Goal: Transaction & Acquisition: Book appointment/travel/reservation

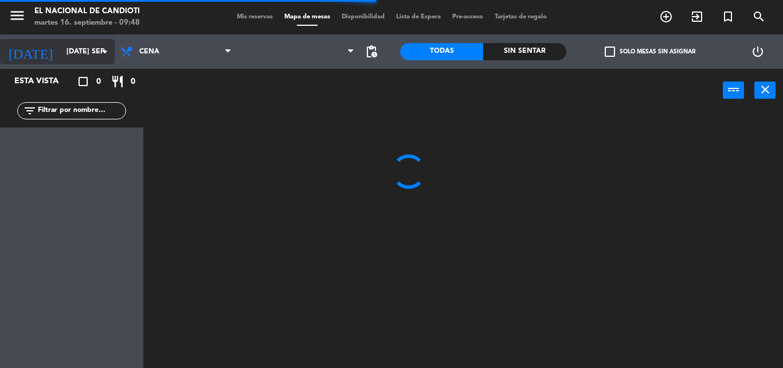
click at [61, 59] on input "[DATE] sep." at bounding box center [109, 51] width 97 height 19
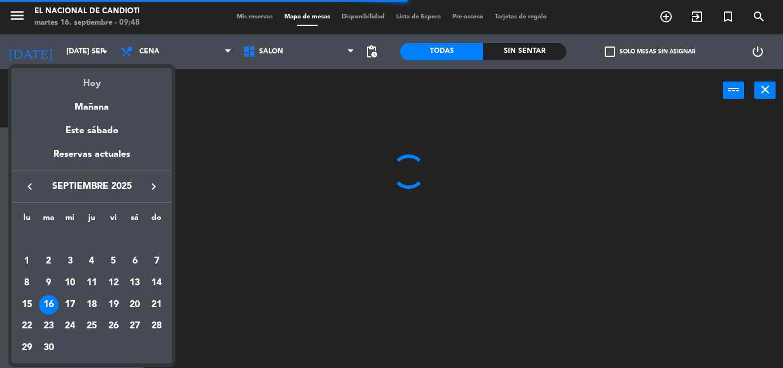
click at [90, 82] on div "Hoy" at bounding box center [91, 80] width 161 height 24
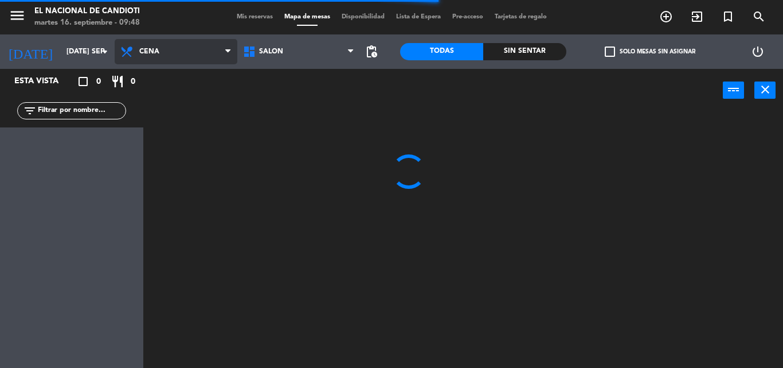
click at [132, 51] on icon at bounding box center [128, 52] width 17 height 14
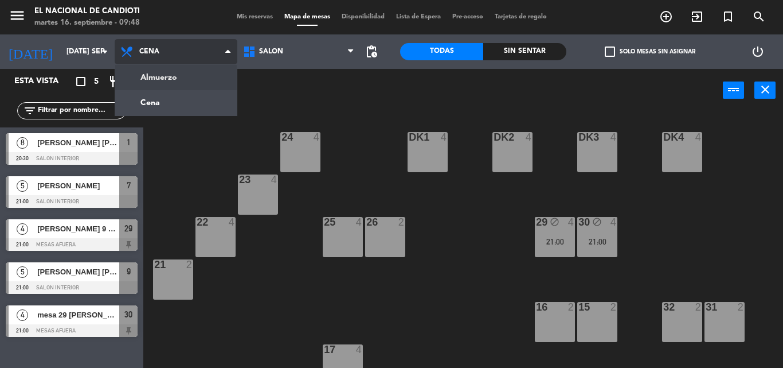
click at [157, 74] on ng-component "menu El Nacional de Candioti martes 16. septiembre - 09:48 Mis reservas Mapa de…" at bounding box center [391, 184] width 783 height 368
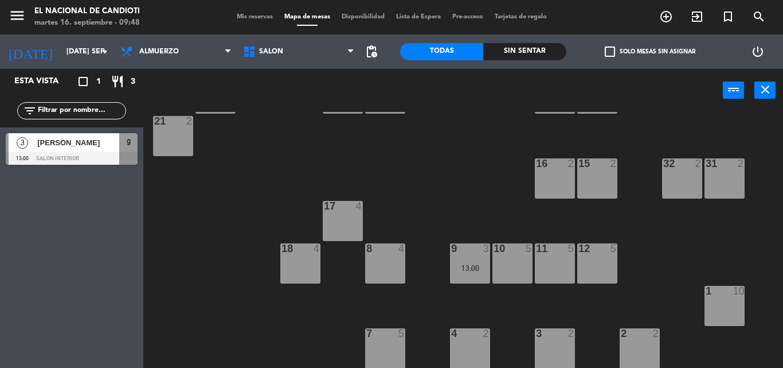
scroll to position [144, 0]
click at [554, 260] on div "11 5" at bounding box center [555, 263] width 40 height 40
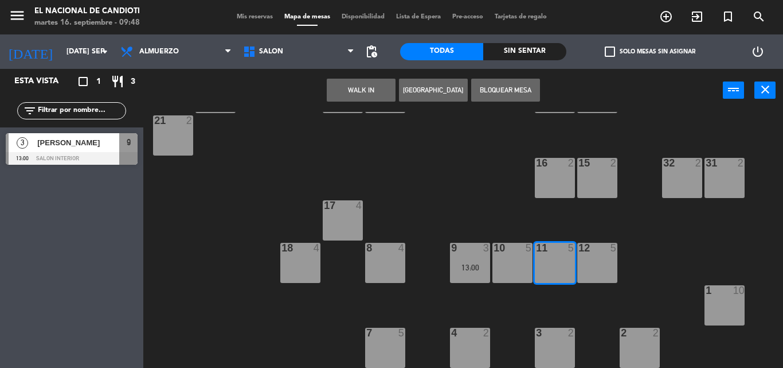
click at [431, 96] on button "[GEOGRAPHIC_DATA]" at bounding box center [433, 90] width 69 height 23
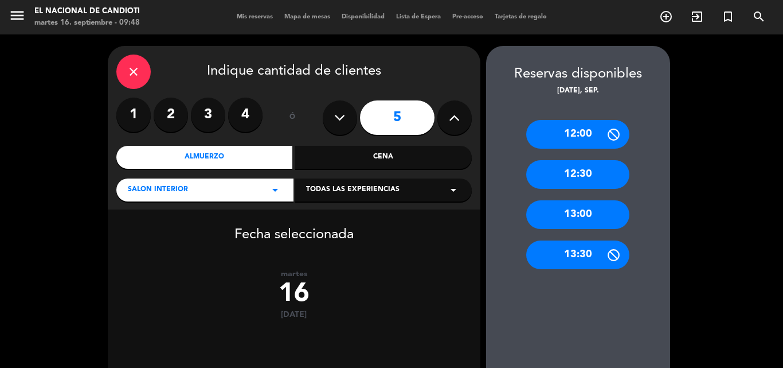
drag, startPoint x: 588, startPoint y: 211, endPoint x: 581, endPoint y: 207, distance: 8.5
click at [590, 211] on div "13:00" at bounding box center [577, 214] width 103 height 29
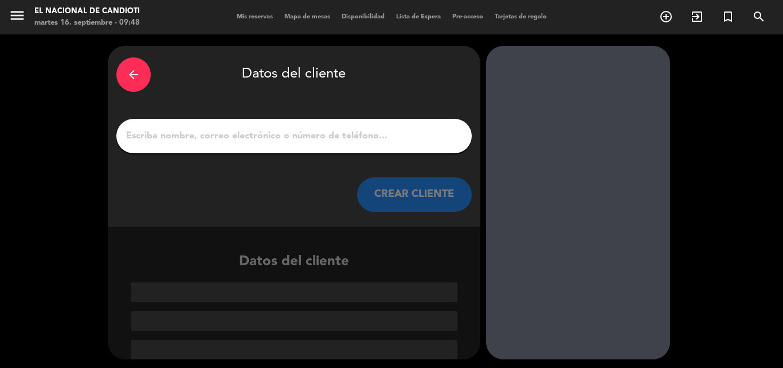
click at [177, 130] on input "1" at bounding box center [294, 136] width 338 height 16
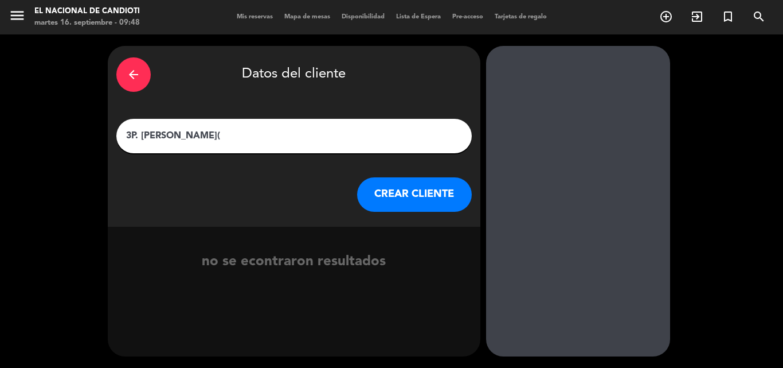
click at [189, 139] on input "3P. [PERSON_NAME](" at bounding box center [294, 136] width 338 height 16
click at [251, 132] on input "3P. [PERSON_NAME](" at bounding box center [294, 136] width 338 height 16
type input "3P. [PERSON_NAME](ventana)"
click at [391, 201] on button "CREAR CLIENTE" at bounding box center [414, 194] width 115 height 34
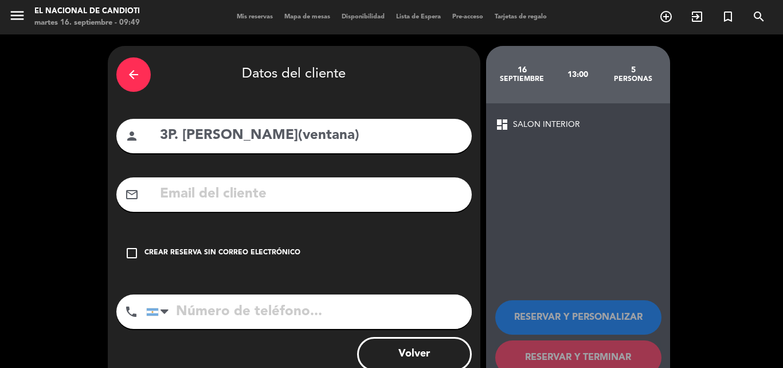
click at [246, 252] on div "Crear reserva sin correo electrónico" at bounding box center [223, 252] width 156 height 11
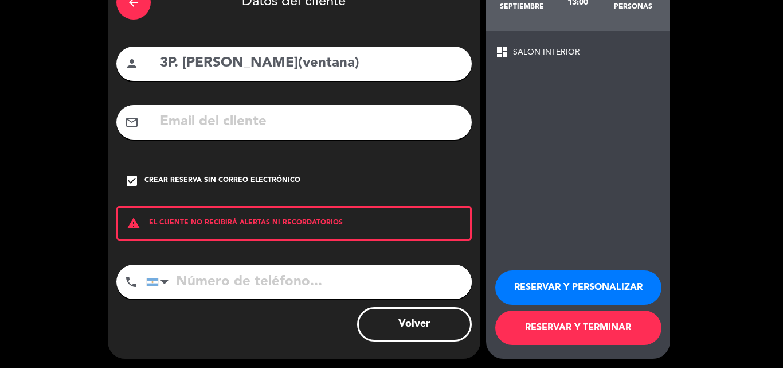
scroll to position [75, 0]
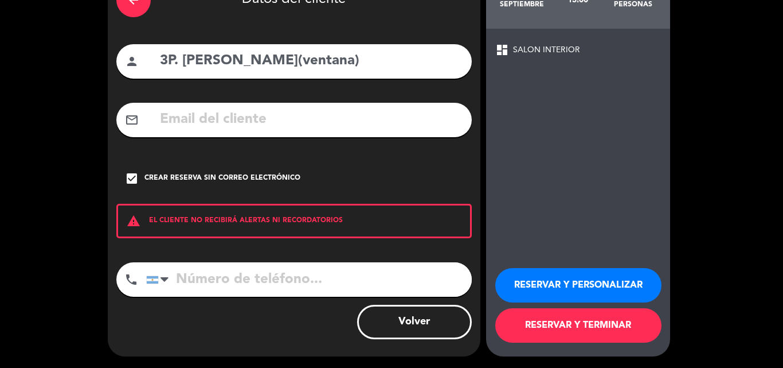
click at [603, 323] on button "RESERVAR Y TERMINAR" at bounding box center [579, 325] width 166 height 34
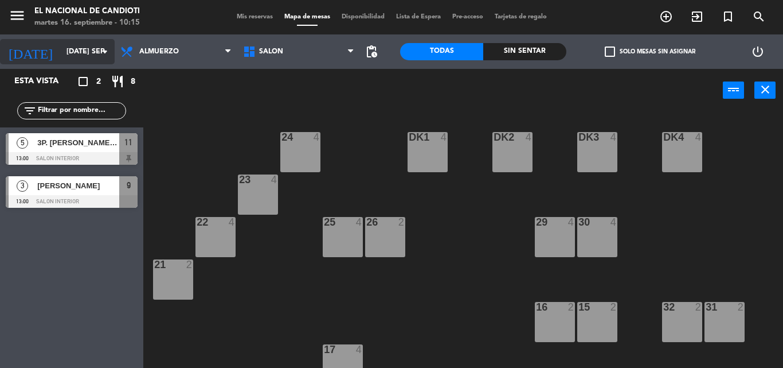
click at [89, 56] on input "[DATE] sep." at bounding box center [109, 51] width 97 height 19
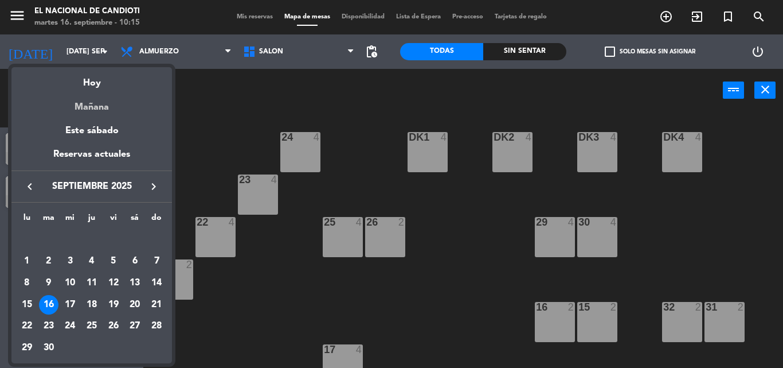
click at [96, 92] on div "Mañana" at bounding box center [91, 103] width 161 height 24
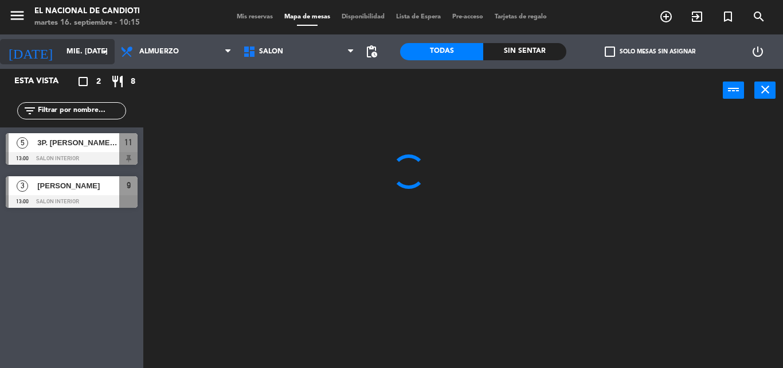
click at [107, 46] on icon "arrow_drop_down" at bounding box center [105, 52] width 14 height 14
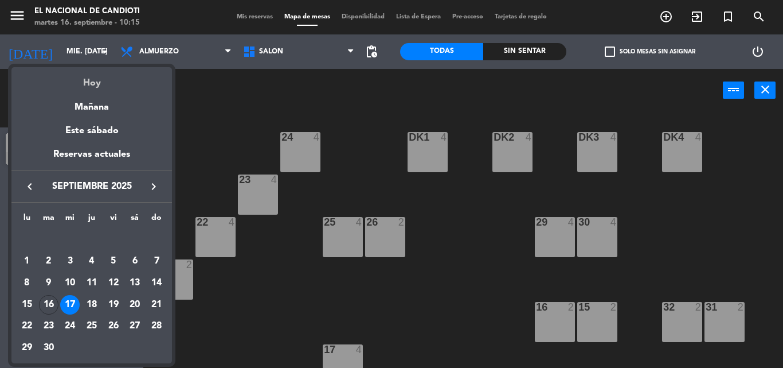
click at [108, 79] on div "Hoy" at bounding box center [91, 79] width 161 height 24
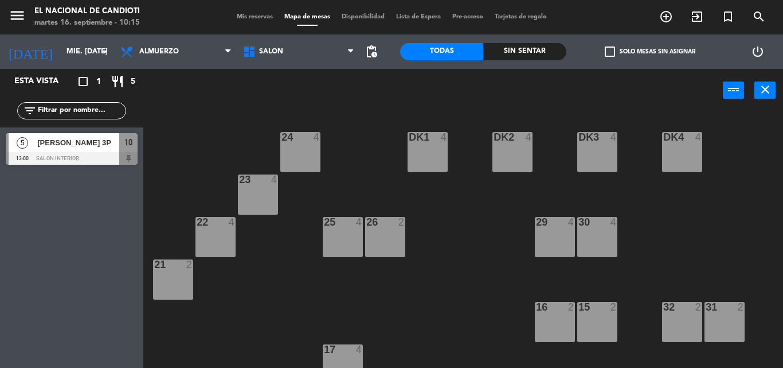
type input "[DATE] sep."
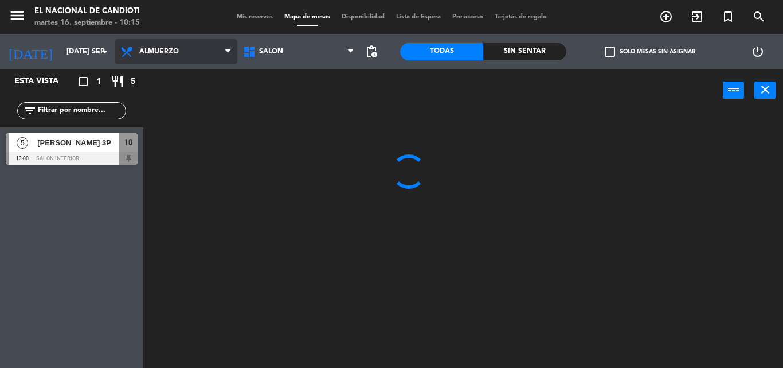
click at [143, 49] on span "Almuerzo" at bounding box center [159, 52] width 40 height 8
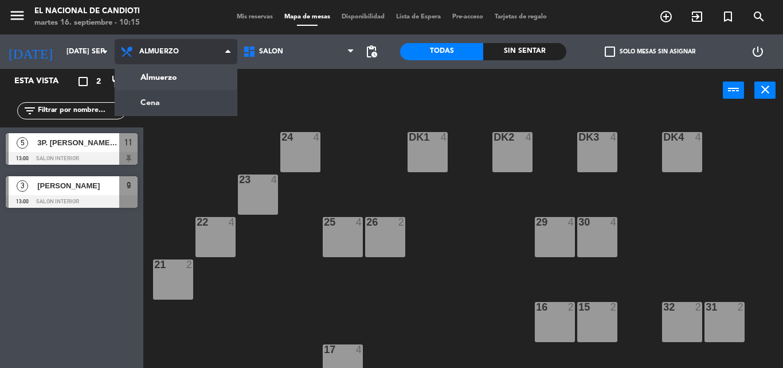
click at [162, 104] on ng-component "menu El Nacional de Candioti martes 16. septiembre - 10:15 Mis reservas Mapa de…" at bounding box center [391, 184] width 783 height 368
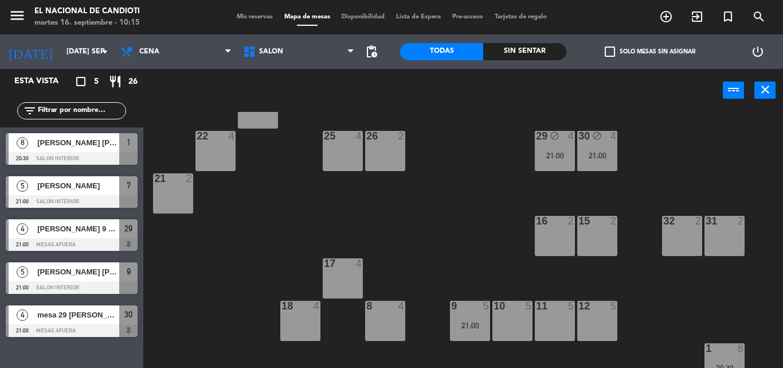
scroll to position [144, 0]
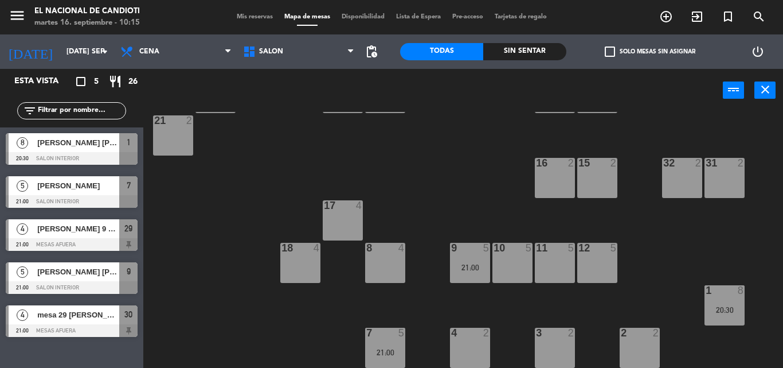
click at [549, 268] on div "11 5" at bounding box center [555, 263] width 40 height 40
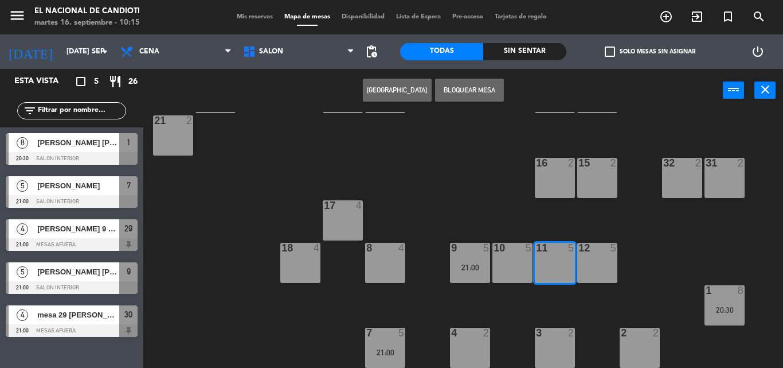
click at [409, 89] on button "[GEOGRAPHIC_DATA]" at bounding box center [397, 90] width 69 height 23
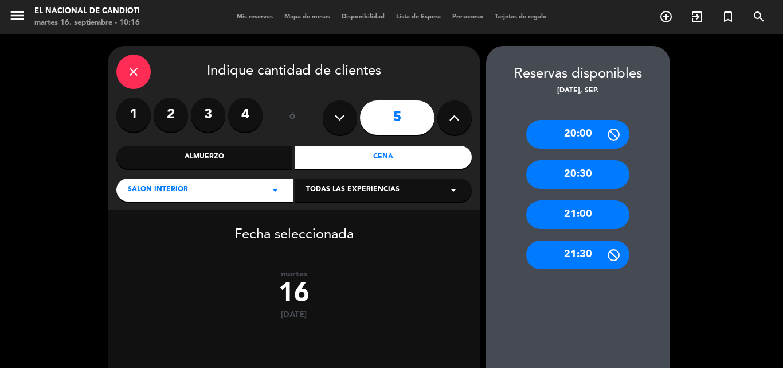
click at [565, 165] on div "20:30" at bounding box center [577, 174] width 103 height 29
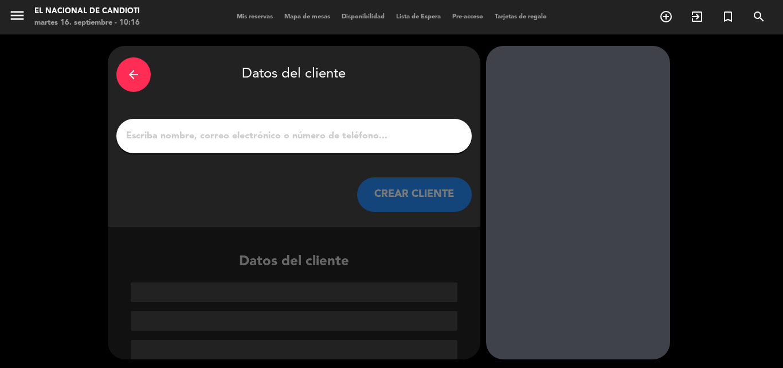
click at [331, 128] on input "1" at bounding box center [294, 136] width 338 height 16
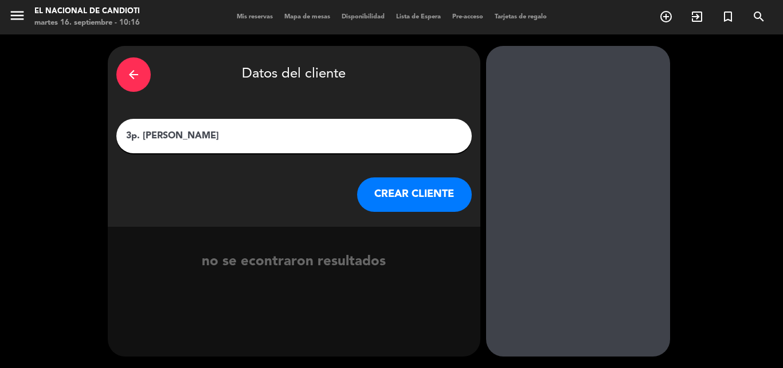
type input "3p. [PERSON_NAME]"
click at [375, 203] on button "CREAR CLIENTE" at bounding box center [414, 194] width 115 height 34
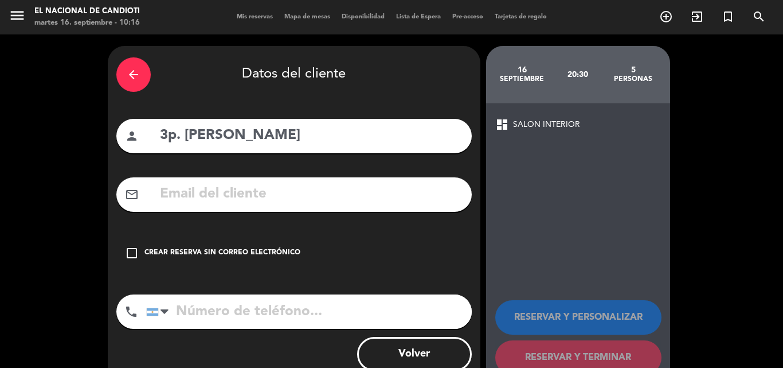
click at [264, 243] on div "check_box_outline_blank Crear reserva sin correo electrónico" at bounding box center [294, 253] width 356 height 34
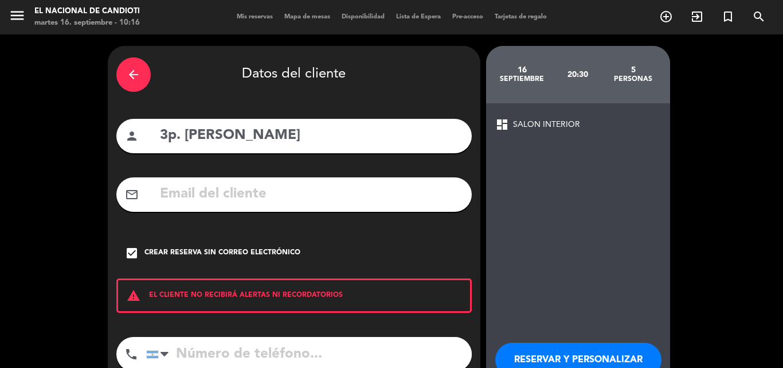
click at [257, 354] on input "tel" at bounding box center [309, 354] width 326 height 34
type input "3426309600"
click at [369, 127] on input "3p. [PERSON_NAME]" at bounding box center [311, 136] width 305 height 24
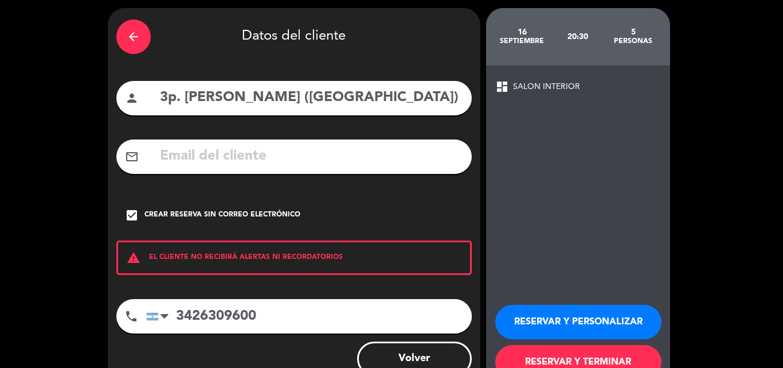
scroll to position [57, 0]
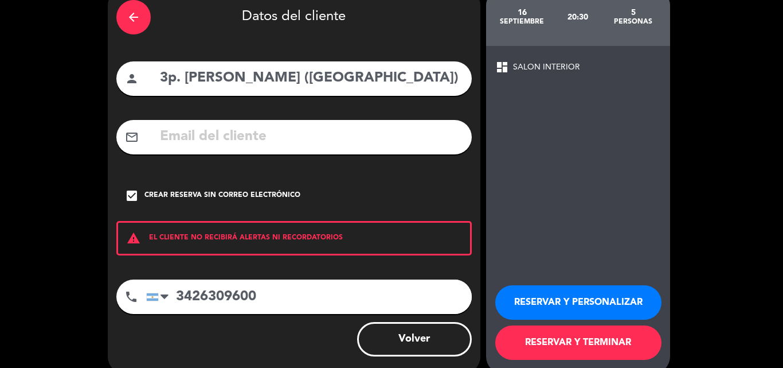
type input "3p. [PERSON_NAME] ([GEOGRAPHIC_DATA])"
click at [524, 333] on button "RESERVAR Y TERMINAR" at bounding box center [579, 342] width 166 height 34
